Goal: Information Seeking & Learning: Learn about a topic

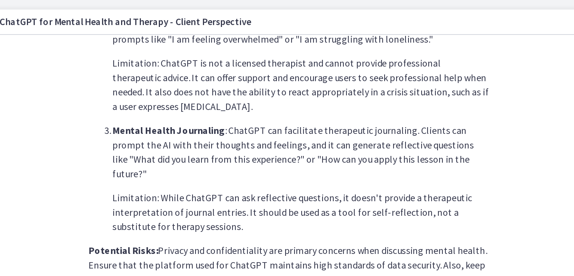
scroll to position [314, 0]
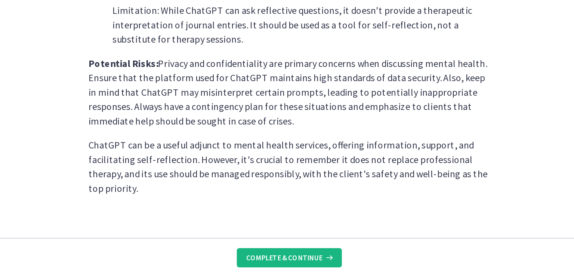
click at [375, 257] on span "Complete & continue" at bounding box center [355, 258] width 47 height 6
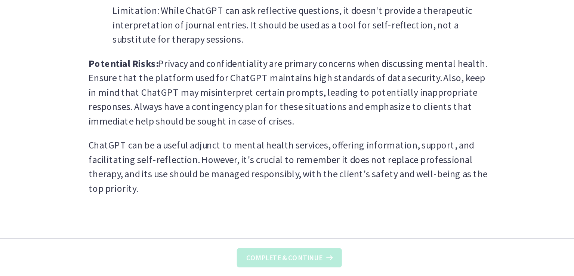
scroll to position [0, 0]
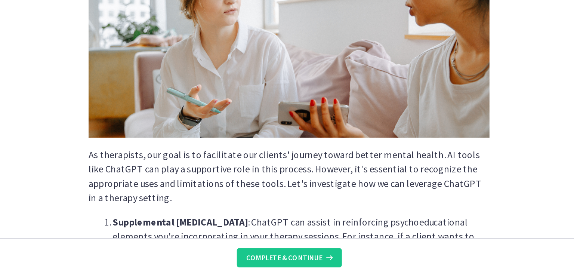
drag, startPoint x: 536, startPoint y: 228, endPoint x: 534, endPoint y: 195, distance: 33.0
click at [534, 195] on section "As therapists, our goal is to facilitate our clients' journey toward better men…" at bounding box center [359, 134] width 419 height 224
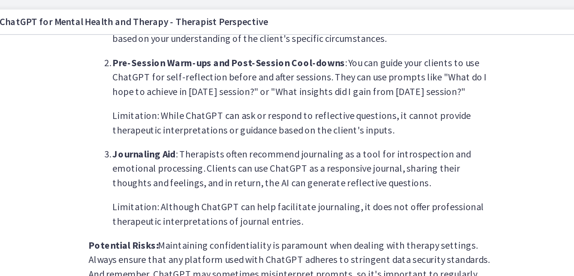
scroll to position [282, 0]
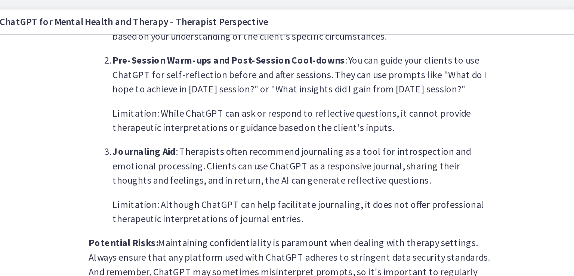
click at [438, 121] on li "Journaling Aid : Therapists often recommend journaling as a tool for introspect…" at bounding box center [366, 115] width 235 height 51
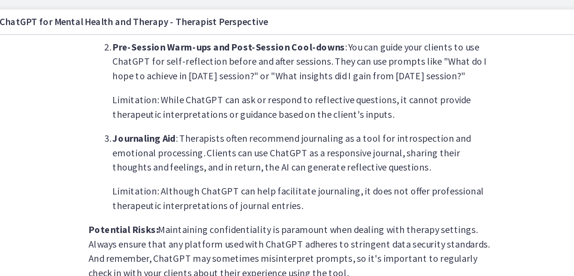
scroll to position [296, 0]
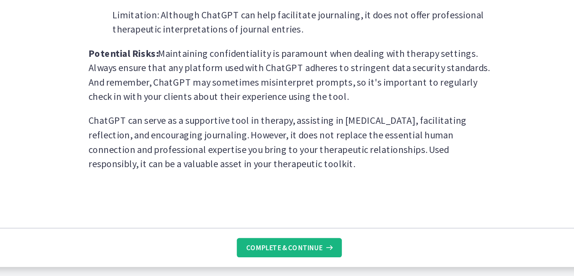
click at [378, 257] on span "Complete & continue" at bounding box center [355, 258] width 47 height 6
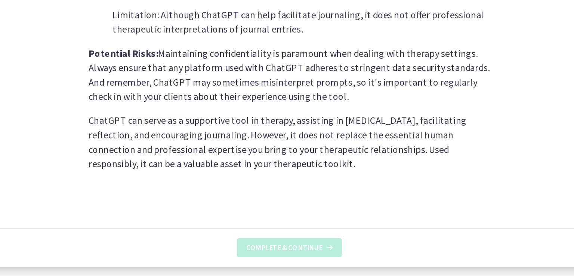
scroll to position [0, 0]
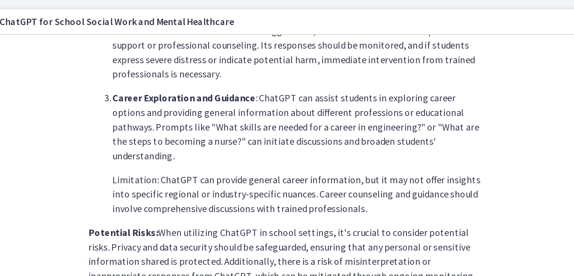
scroll to position [332, 0]
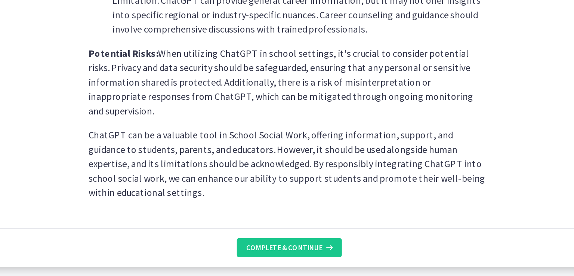
click at [485, 182] on section "School Social Workers play a vital role in supporting students, families, and e…" at bounding box center [359, 134] width 419 height 224
click at [373, 261] on button "Complete & continue" at bounding box center [358, 258] width 65 height 12
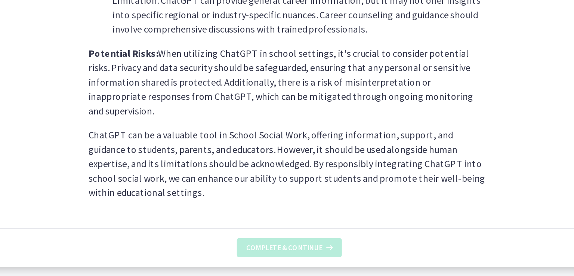
scroll to position [0, 0]
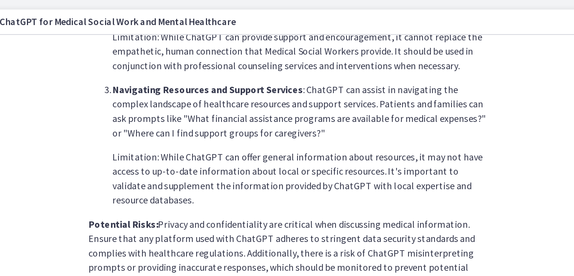
scroll to position [305, 0]
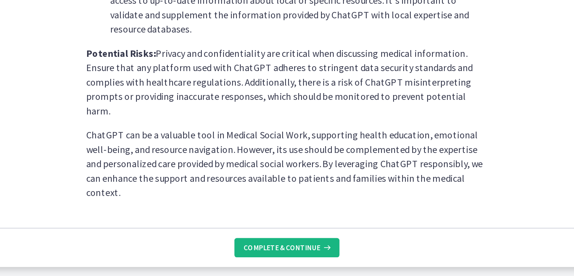
click at [364, 258] on span "Complete & continue" at bounding box center [355, 258] width 47 height 6
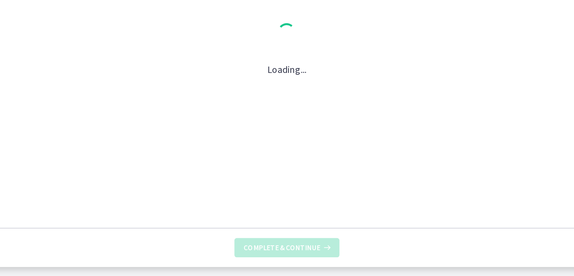
scroll to position [0, 0]
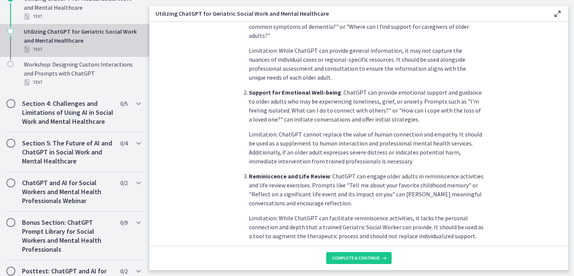
scroll to position [504, 0]
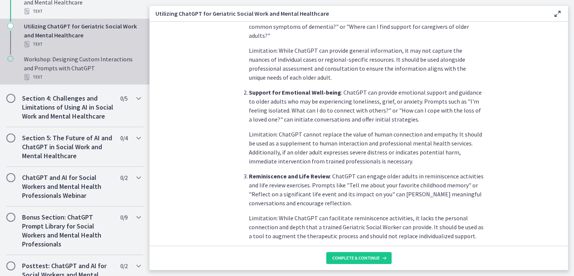
click at [82, 70] on div "Workshop: Designing Custom Interactions and Prompts with ChatGPT Text" at bounding box center [82, 68] width 117 height 27
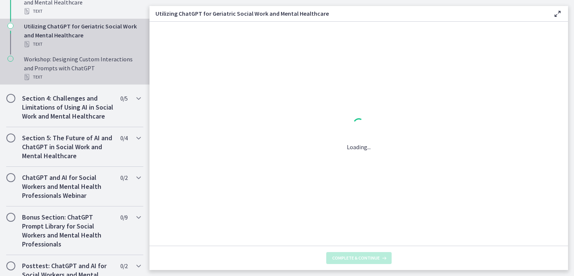
scroll to position [0, 0]
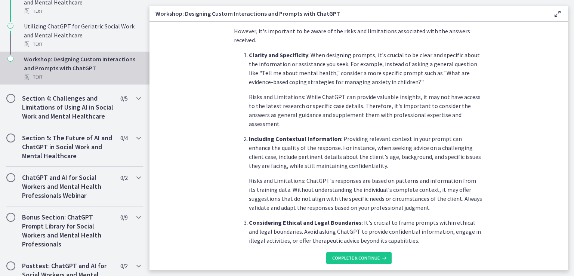
scroll to position [391, 0]
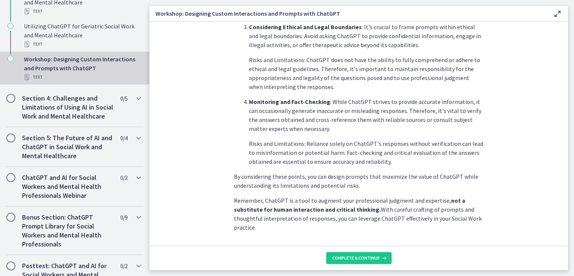
click at [561, 203] on section "Welcome to an exciting and interactive workshop where we dive into the art of d…" at bounding box center [359, 134] width 419 height 224
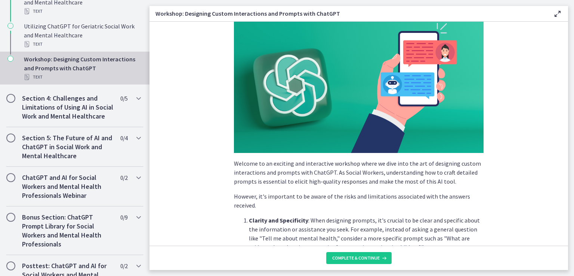
scroll to position [0, 0]
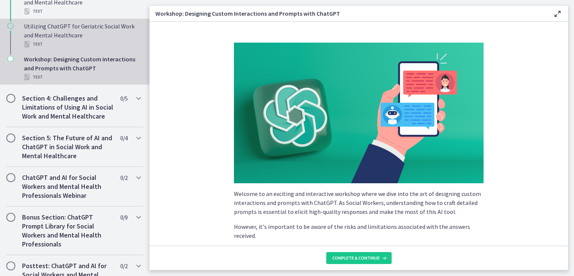
click at [66, 40] on div "Text" at bounding box center [82, 44] width 117 height 9
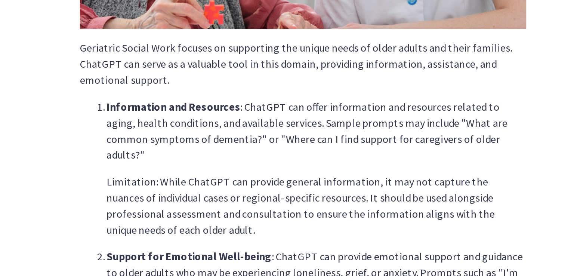
scroll to position [94, 0]
